Goal: Check status: Check status

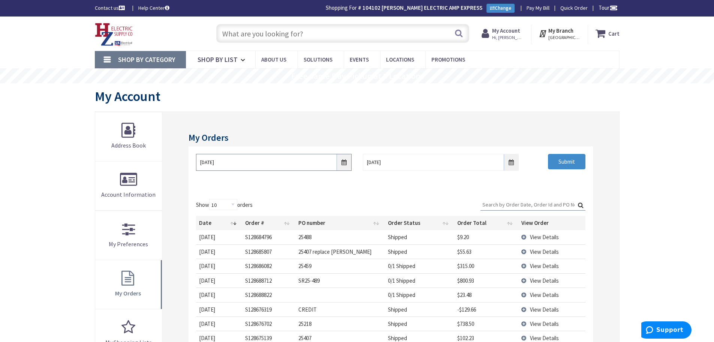
click at [344, 165] on input "[DATE]" at bounding box center [274, 162] width 156 height 17
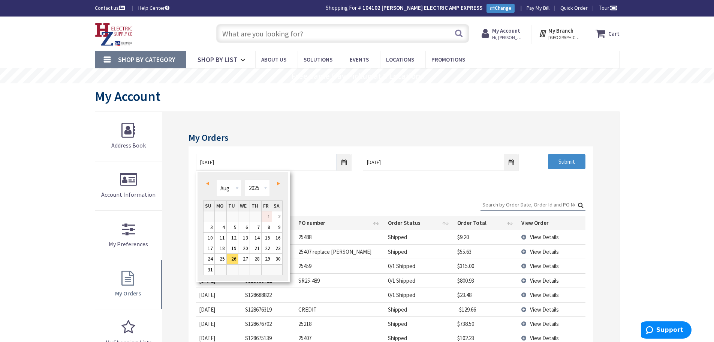
click at [268, 219] on link "1" at bounding box center [267, 216] width 10 height 10
type input "[DATE]"
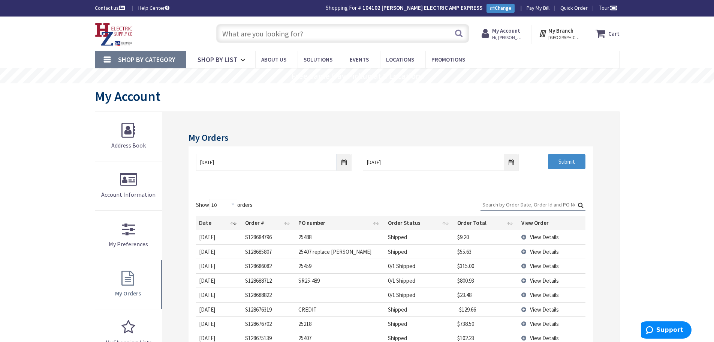
click at [248, 37] on input "text" at bounding box center [342, 33] width 253 height 19
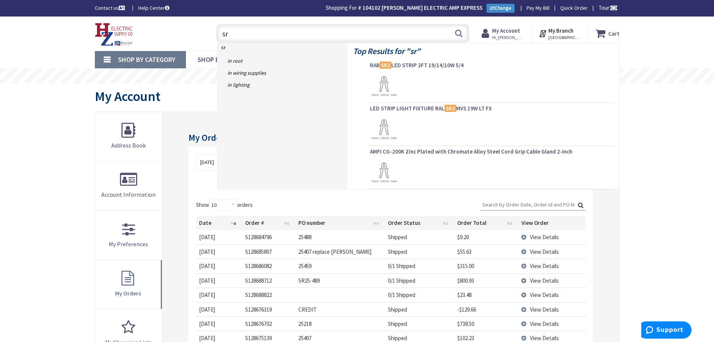
type input "s"
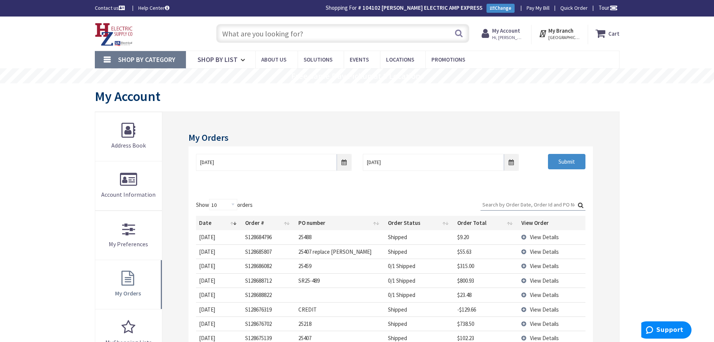
drag, startPoint x: 492, startPoint y: 201, endPoint x: 518, endPoint y: 203, distance: 26.0
click at [496, 201] on input "Search:" at bounding box center [533, 204] width 105 height 11
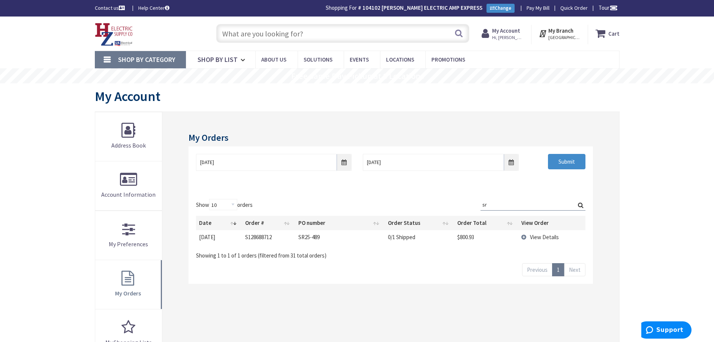
drag, startPoint x: 491, startPoint y: 201, endPoint x: 442, endPoint y: 222, distance: 53.4
click at [426, 212] on div "Show 10 25 50 100 orders Search: sr Date Order # PO number Order Status Order T…" at bounding box center [390, 229] width 389 height 60
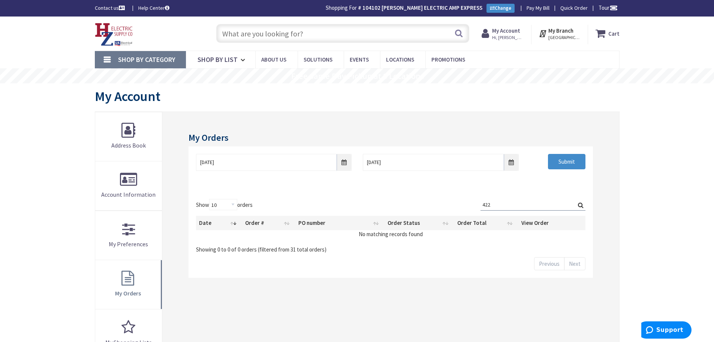
drag, startPoint x: 358, startPoint y: 198, endPoint x: 323, endPoint y: 218, distance: 40.5
click at [287, 216] on div "Show 10 25 50 100 orders Search: 422 Date Order # PO number Order Status Order …" at bounding box center [390, 226] width 389 height 54
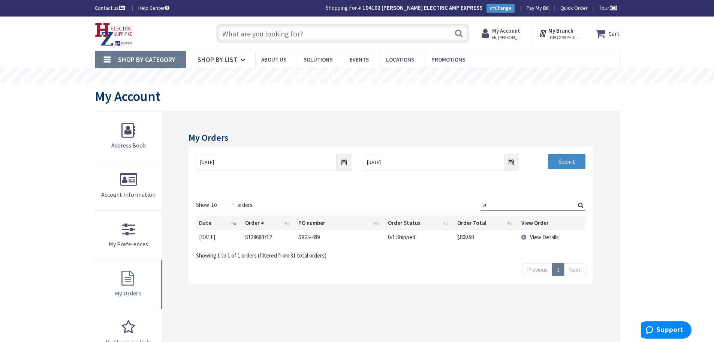
type input "sr"
